Goal: Transaction & Acquisition: Purchase product/service

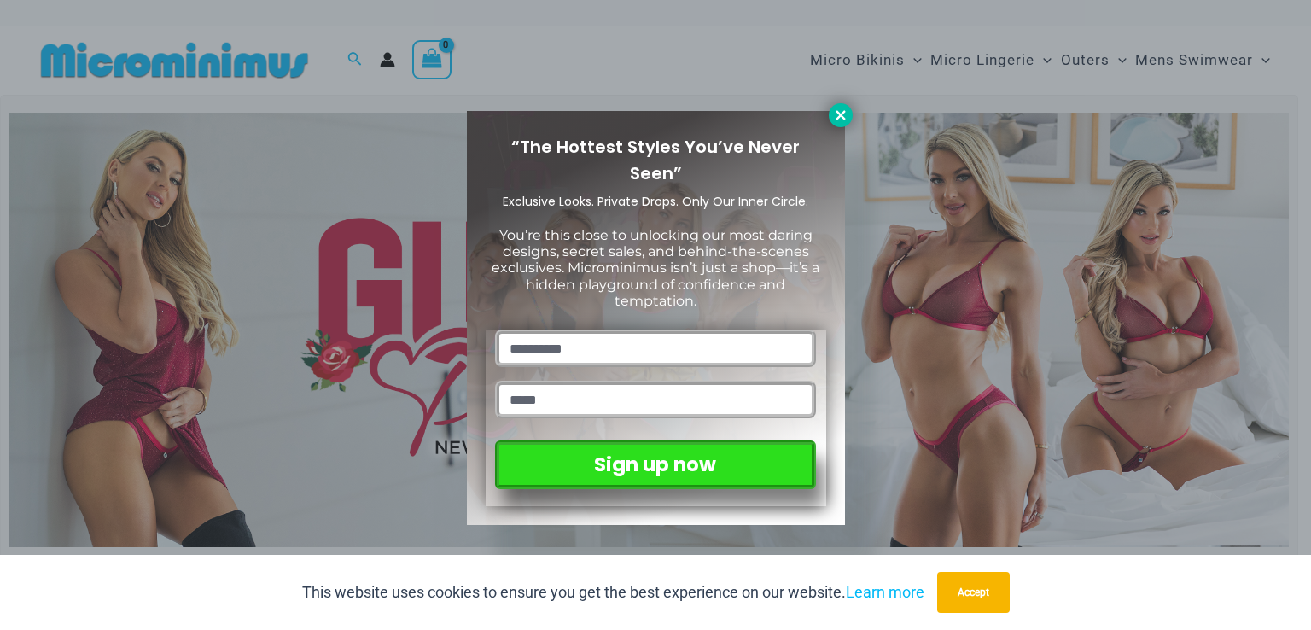
click at [843, 113] on icon at bounding box center [839, 114] width 9 height 9
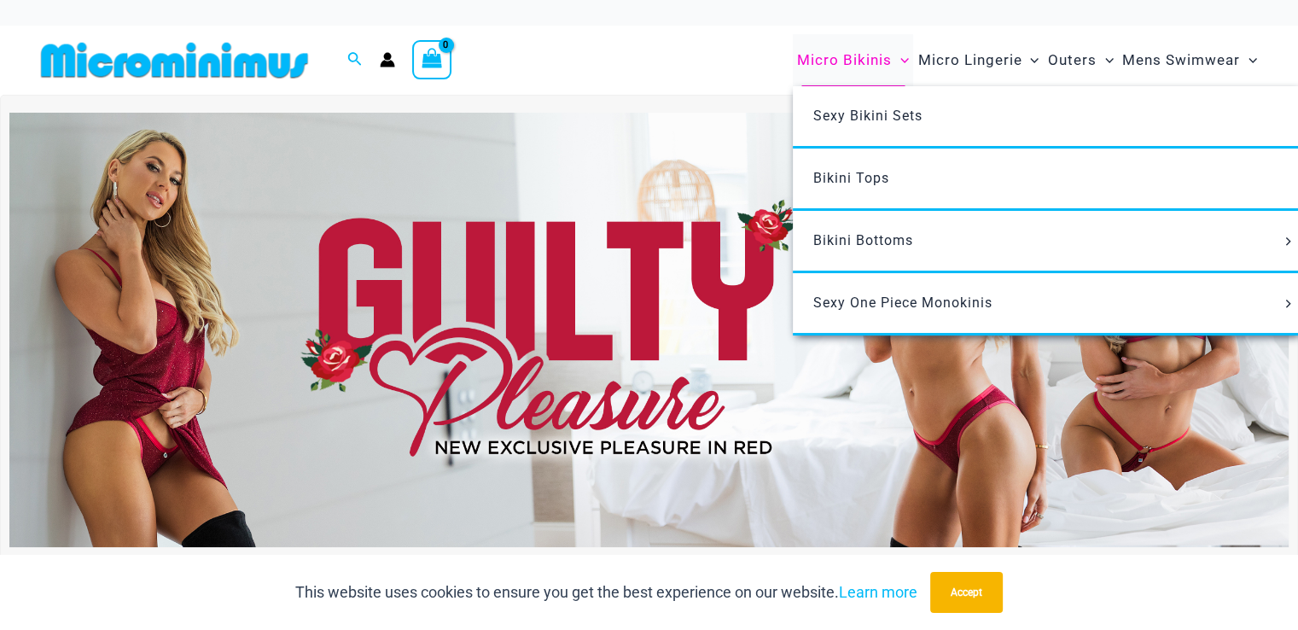
click at [850, 52] on span "Micro Bikinis" at bounding box center [844, 60] width 95 height 44
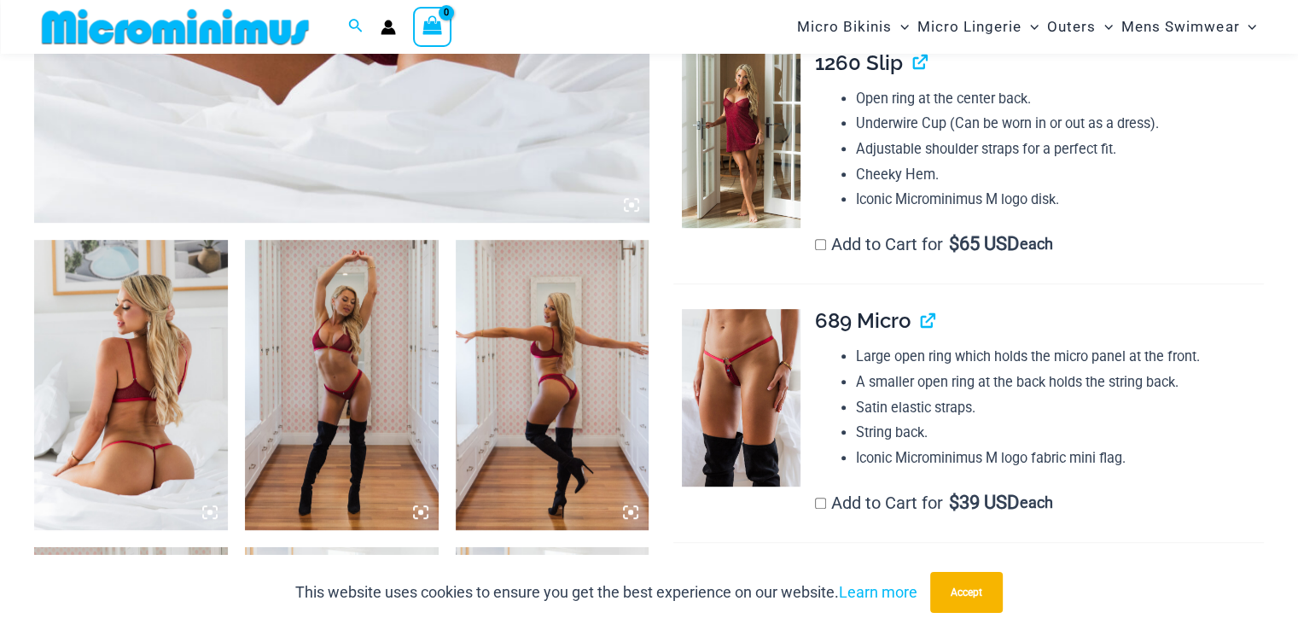
scroll to position [1008, 0]
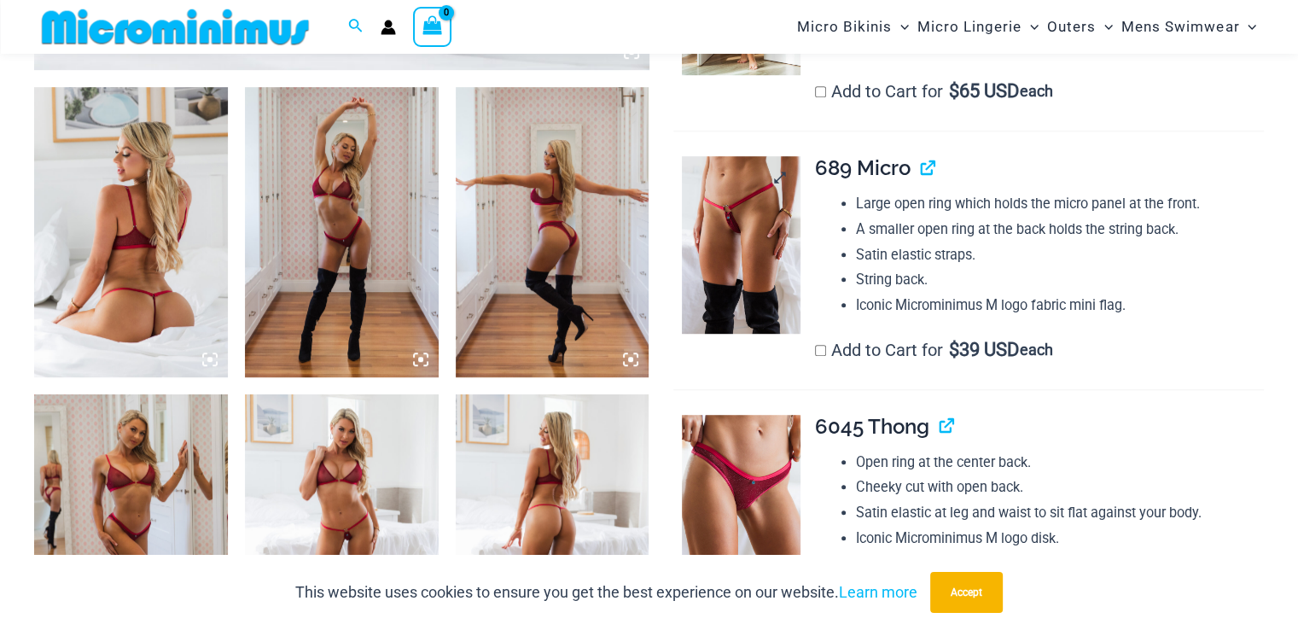
click at [766, 268] on img at bounding box center [741, 244] width 118 height 177
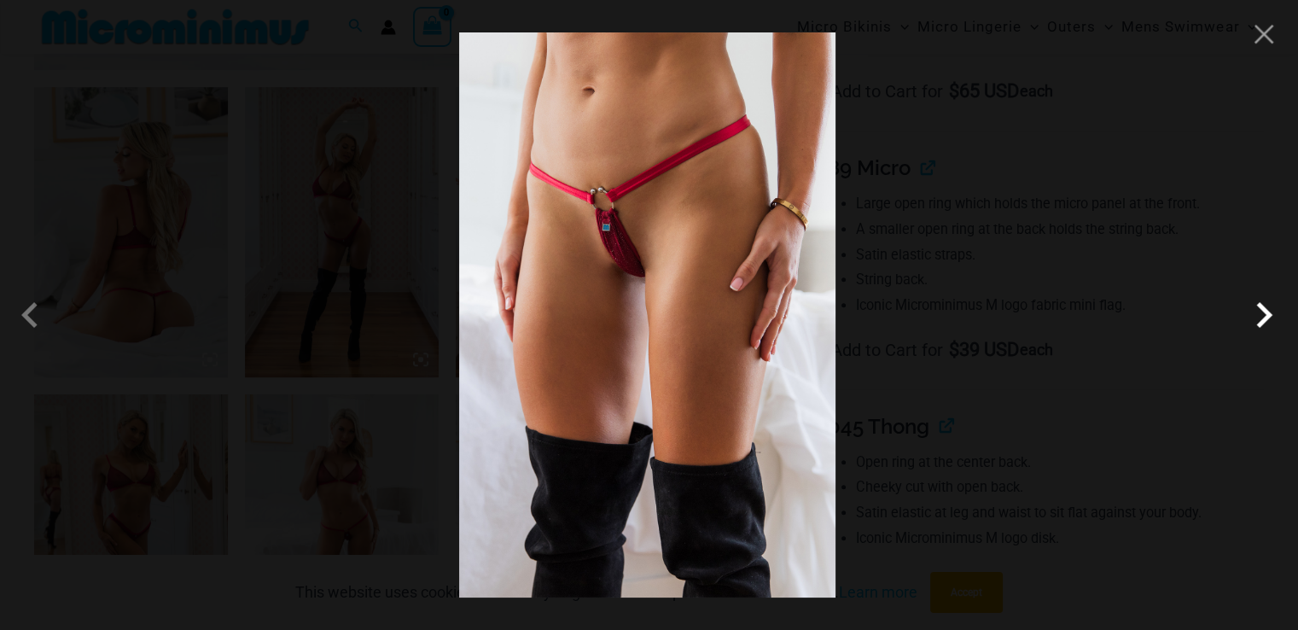
click at [1258, 324] on span at bounding box center [1263, 314] width 51 height 51
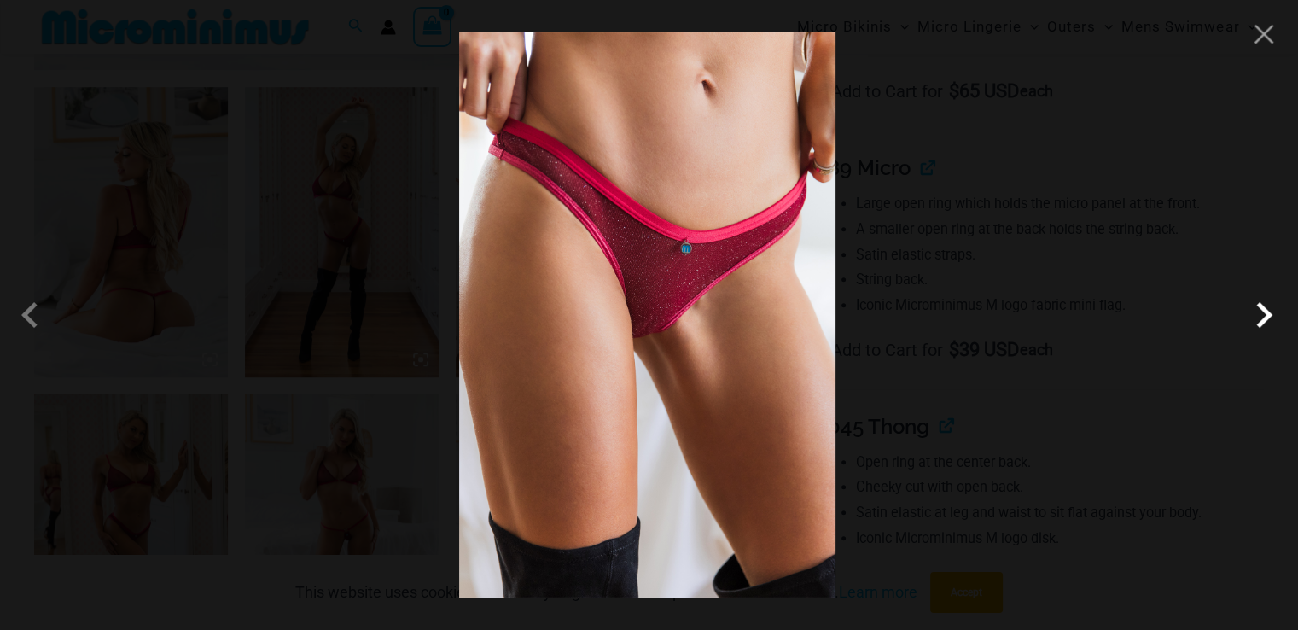
click at [1258, 324] on span at bounding box center [1263, 314] width 51 height 51
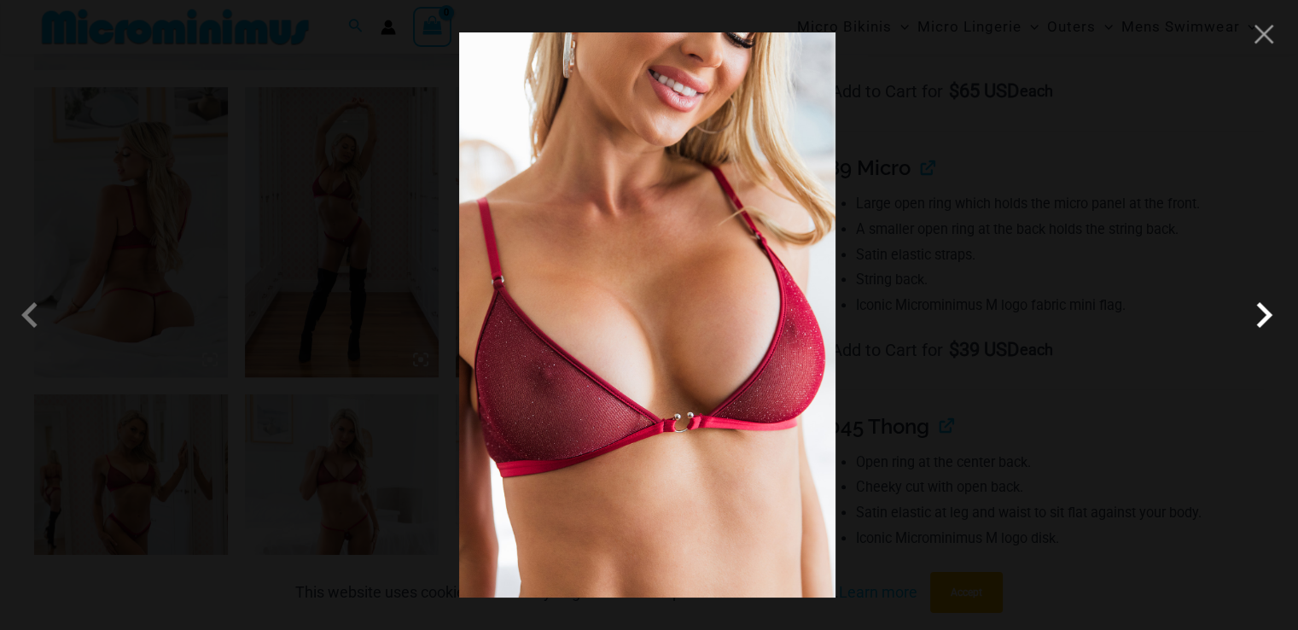
click at [1258, 324] on span at bounding box center [1263, 314] width 51 height 51
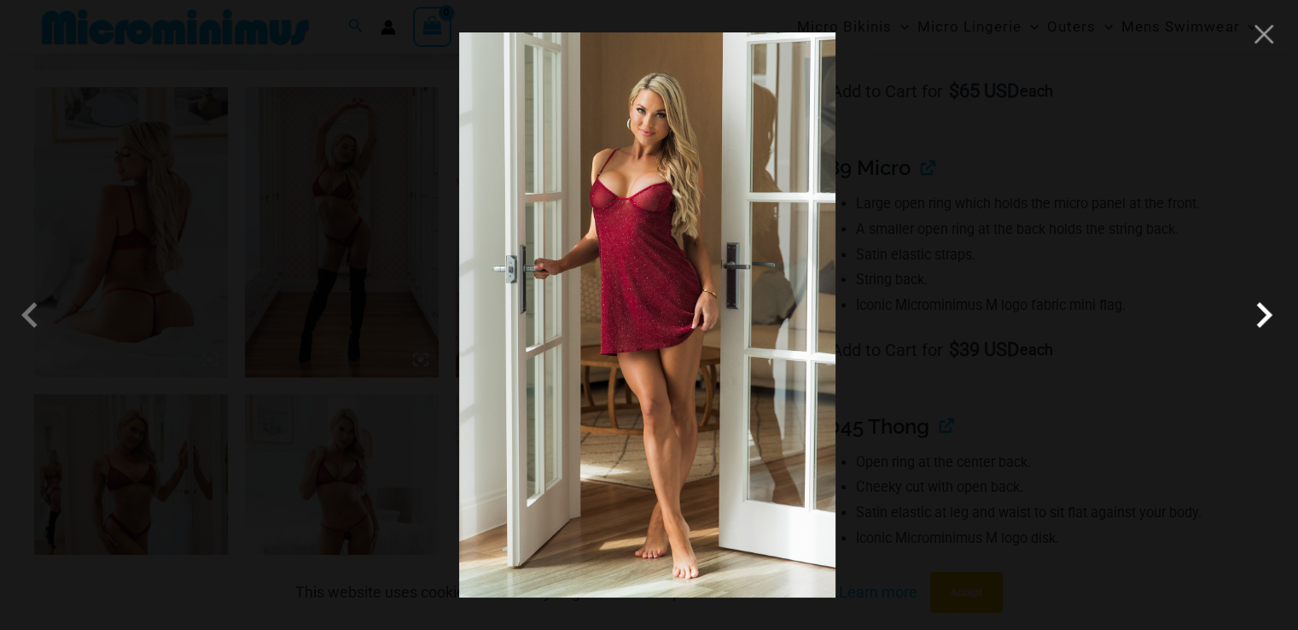
click at [1258, 324] on span at bounding box center [1263, 314] width 51 height 51
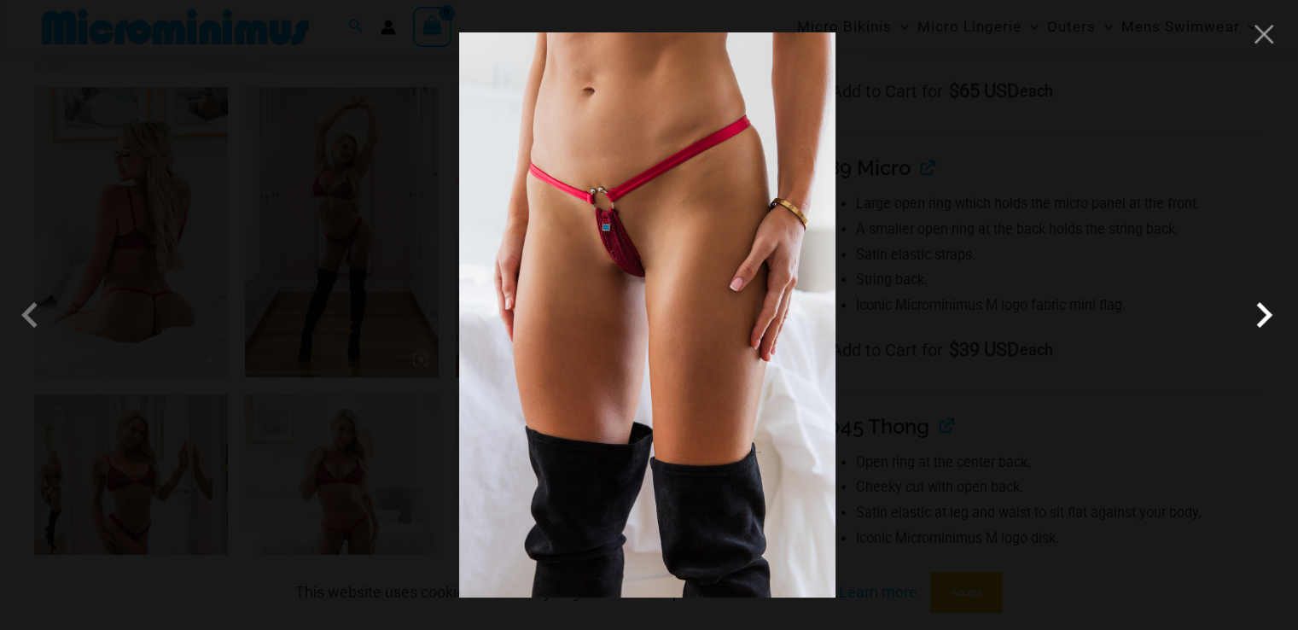
click at [1258, 324] on span at bounding box center [1263, 314] width 51 height 51
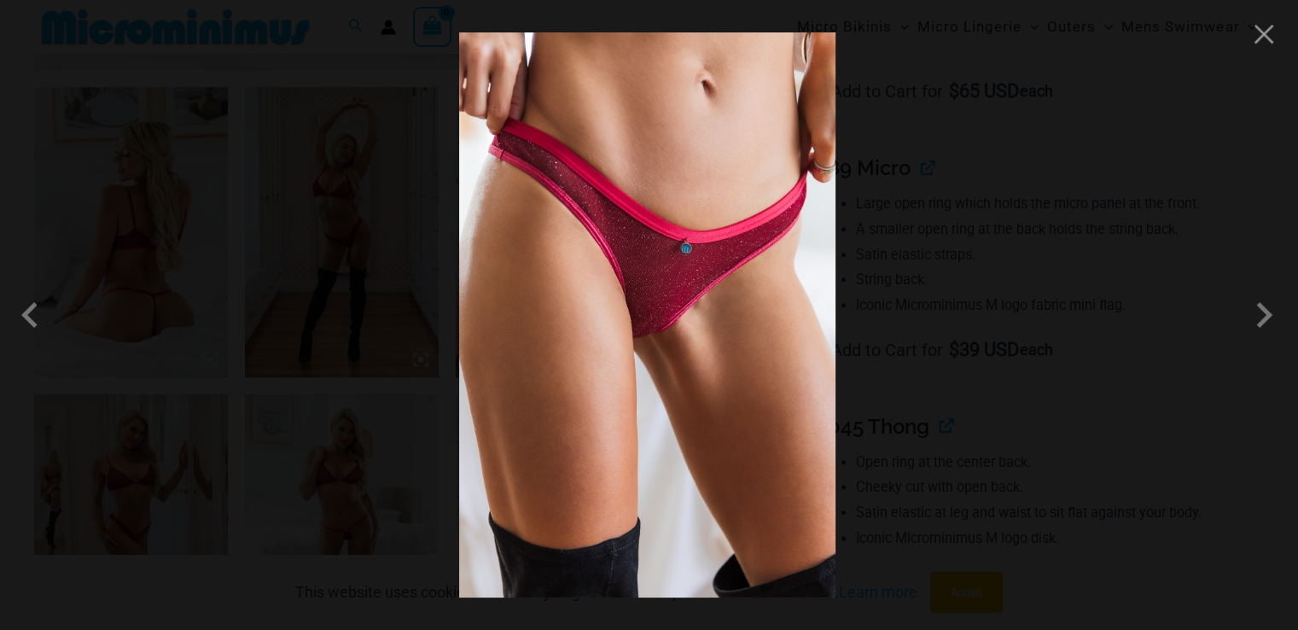
click at [154, 356] on div at bounding box center [649, 315] width 1298 height 630
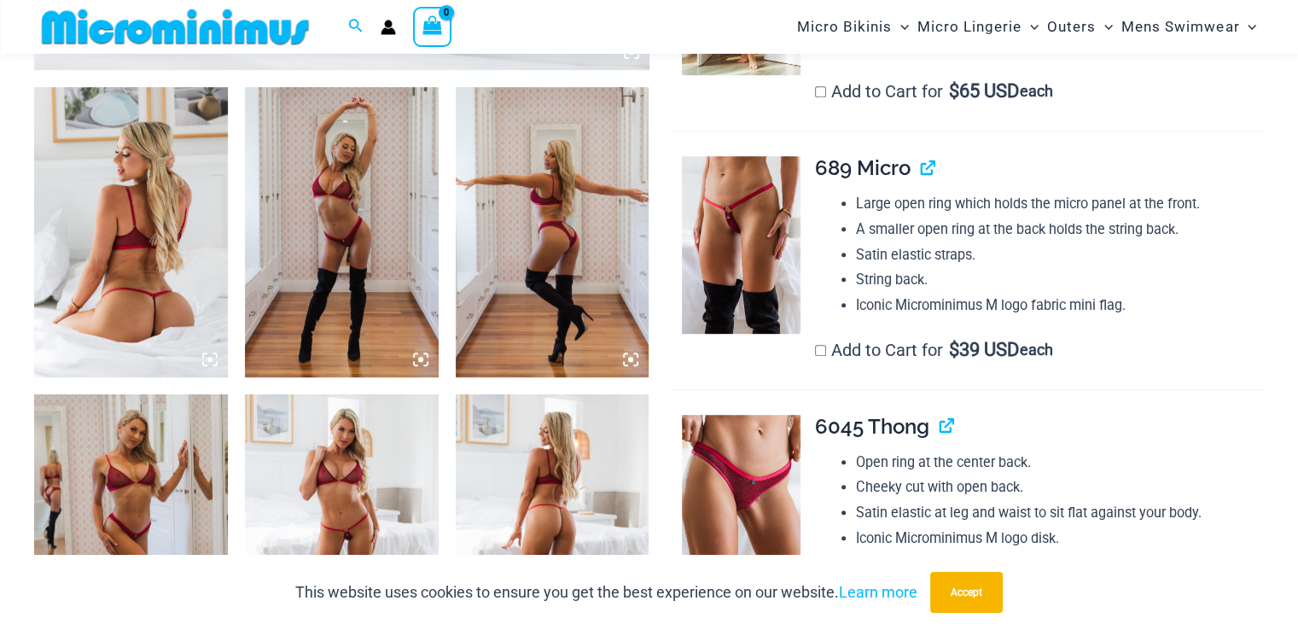
click at [157, 318] on img at bounding box center [131, 232] width 194 height 290
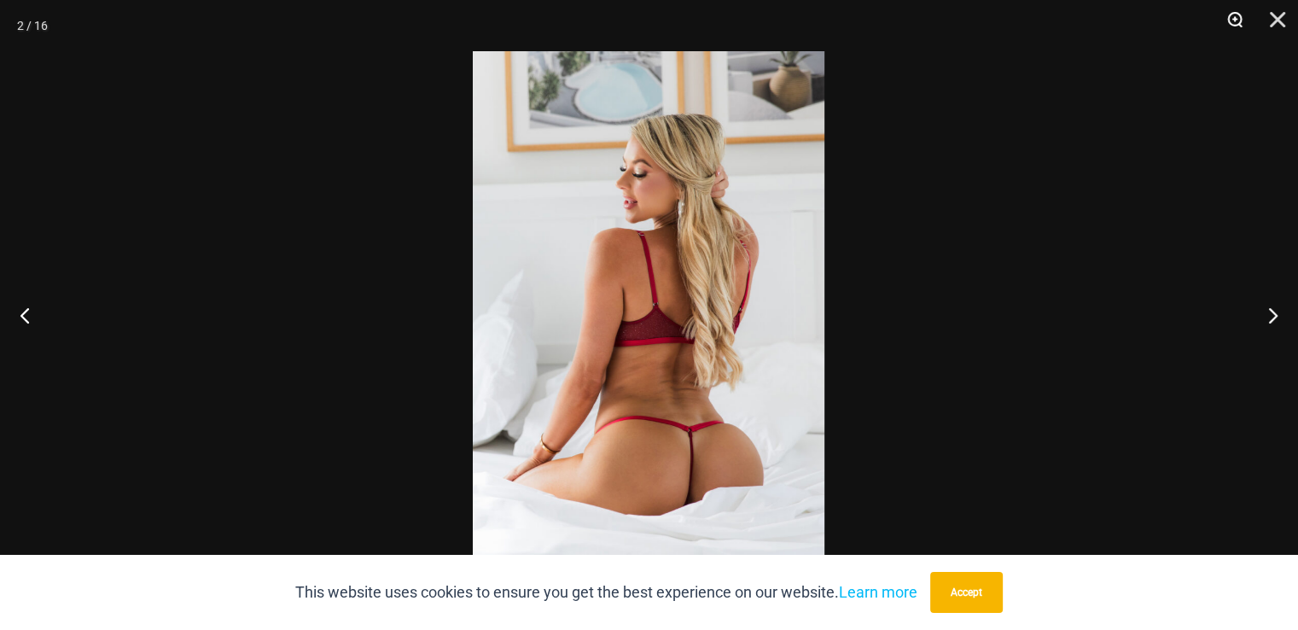
click at [1236, 26] on button "Zoom" at bounding box center [1228, 25] width 43 height 51
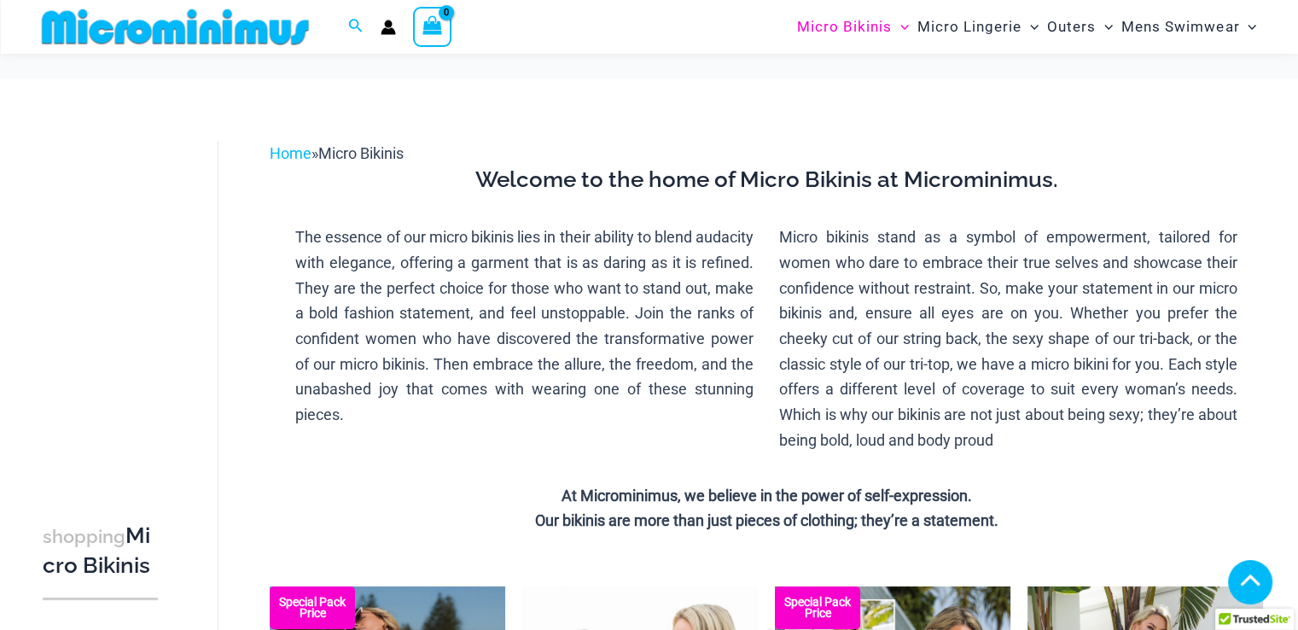
scroll to position [496, 0]
